Goal: Task Accomplishment & Management: Manage account settings

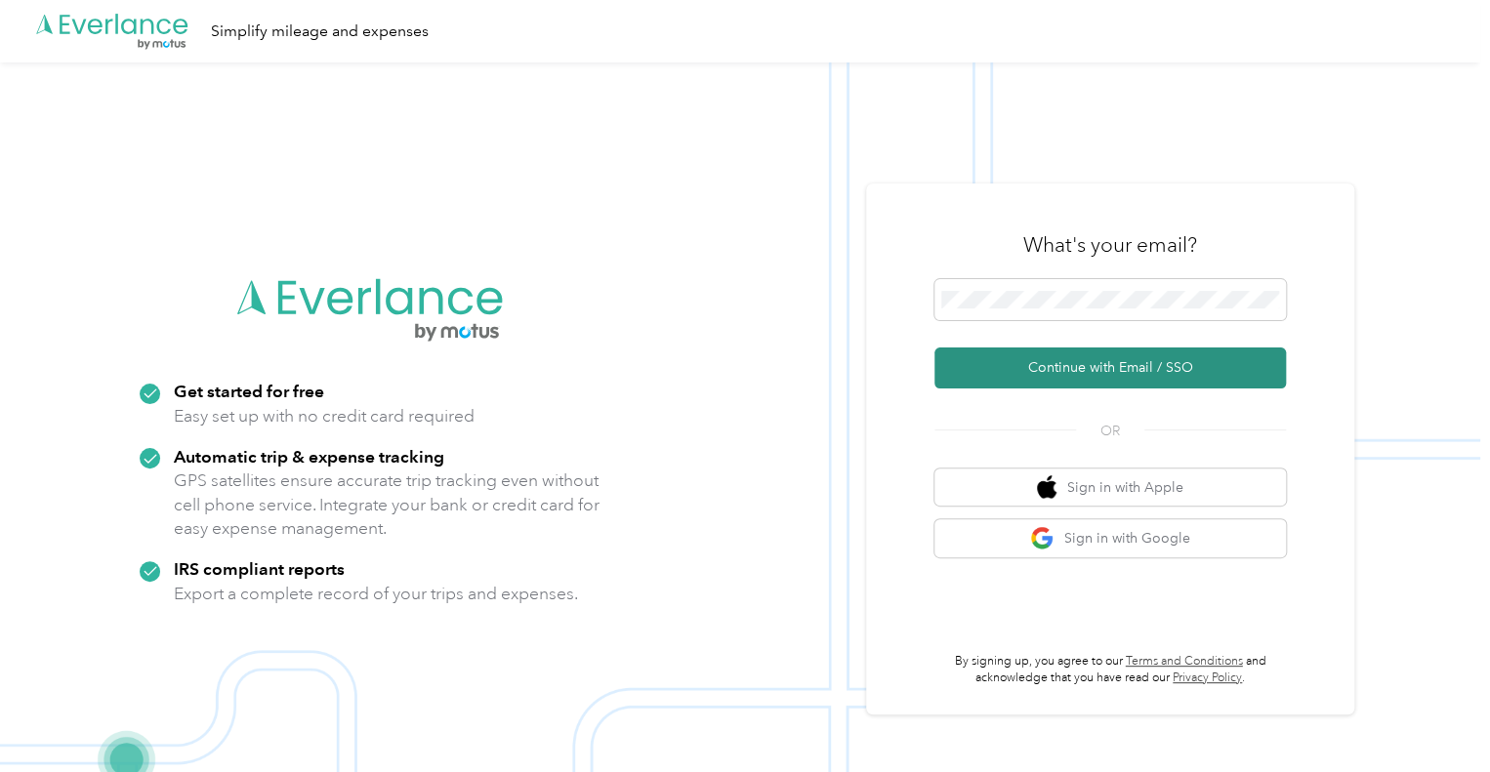
click at [1072, 372] on button "Continue with Email / SSO" at bounding box center [1109, 368] width 351 height 41
click at [1077, 356] on button "Continue with Email / SSO" at bounding box center [1109, 368] width 351 height 41
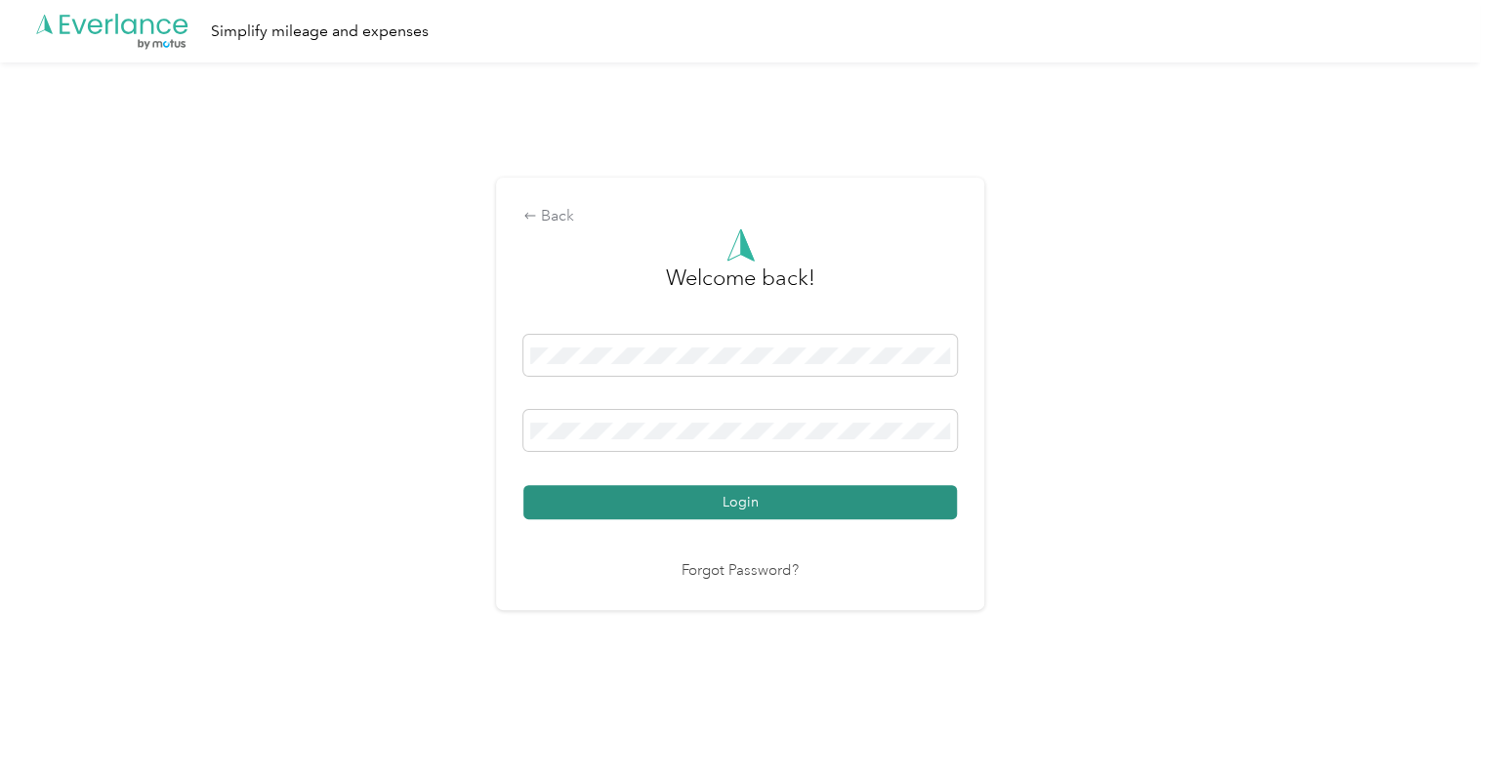
click at [720, 492] on button "Login" at bounding box center [739, 502] width 433 height 34
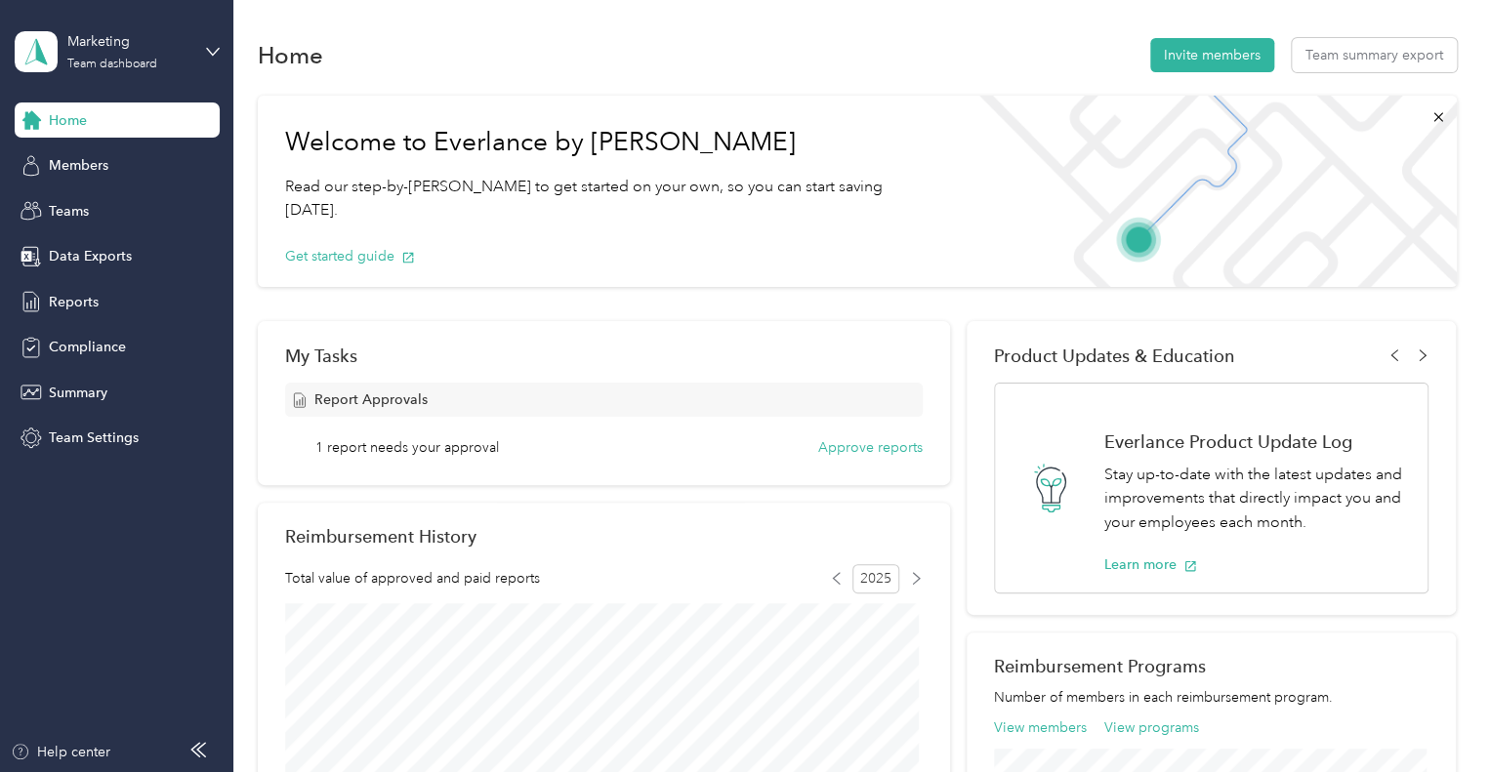
click at [876, 430] on div "Report Approvals 1 report needs your approval Approve reports" at bounding box center [603, 420] width 637 height 75
click at [868, 439] on button "Approve reports" at bounding box center [870, 447] width 104 height 21
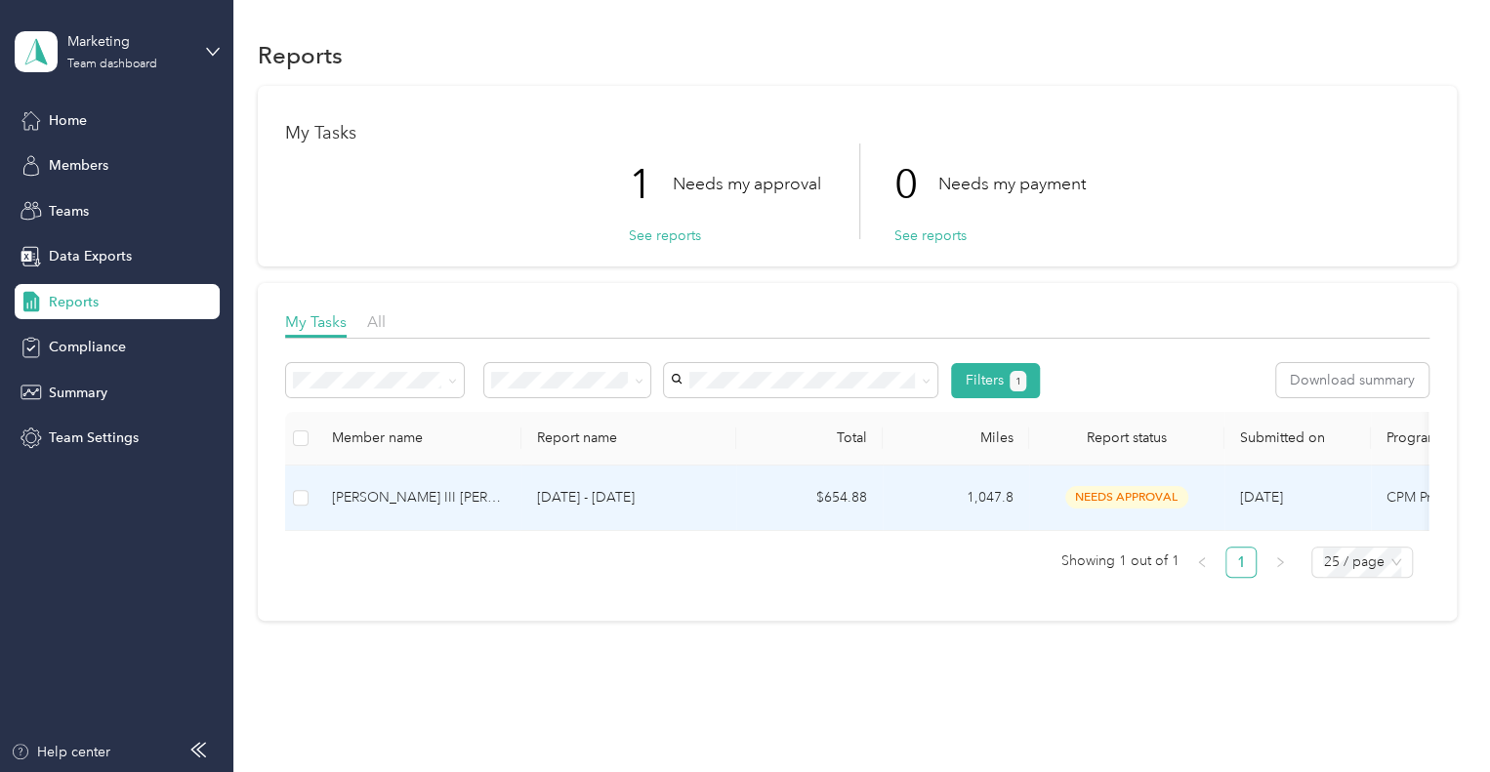
click at [375, 505] on div "[PERSON_NAME] III [PERSON_NAME]" at bounding box center [419, 497] width 174 height 21
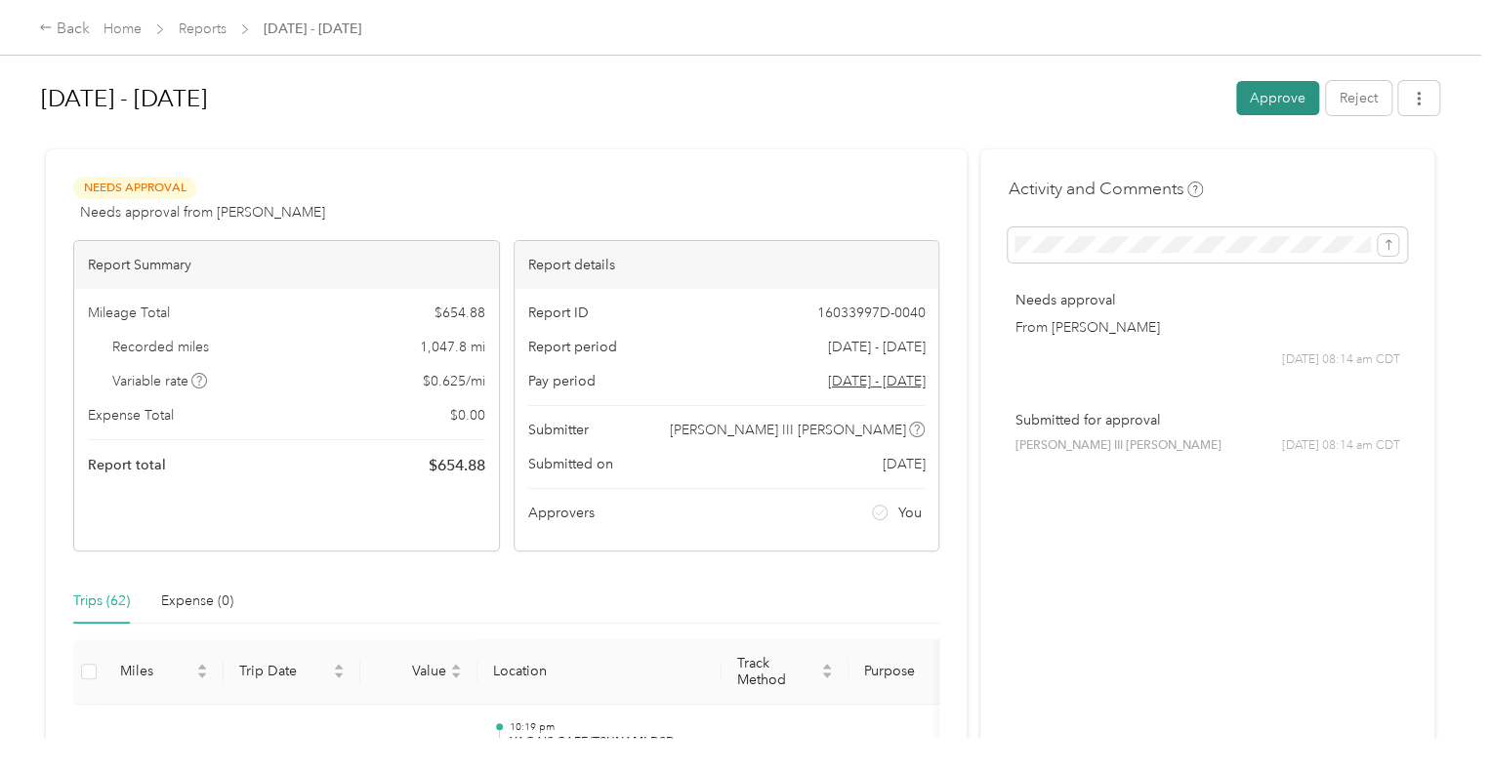
click at [1272, 88] on button "Approve" at bounding box center [1277, 98] width 83 height 34
